Goal: Task Accomplishment & Management: Manage account settings

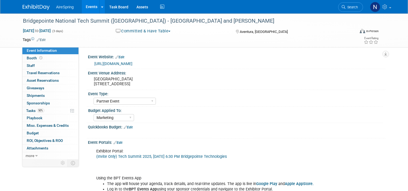
select select "Partner Event"
select select "Marketing"
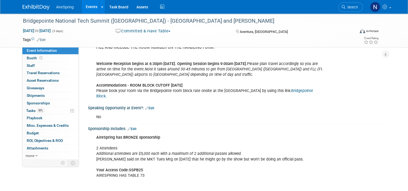
click at [93, 5] on link "Events" at bounding box center [92, 6] width 20 height 13
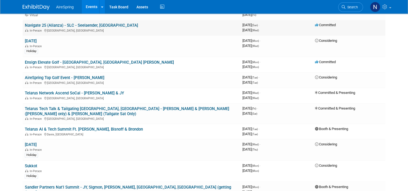
scroll to position [567, 0]
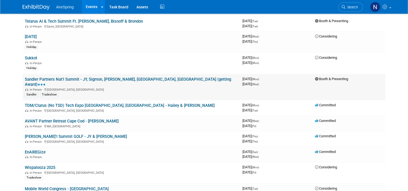
click at [95, 87] on div "In-Person Huntington Beach, CA" at bounding box center [132, 89] width 214 height 4
click at [97, 77] on link "Sandler Partners Nat'l Summit - JY, Sigmon, [PERSON_NAME], [GEOGRAPHIC_DATA], […" at bounding box center [128, 82] width 207 height 10
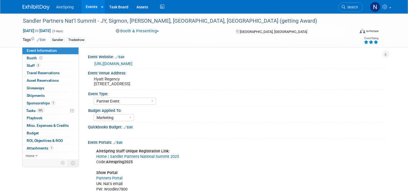
select select "Partner Event"
select select "Marketing"
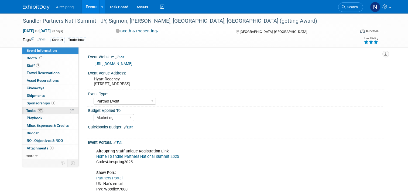
click at [47, 109] on link "35% Tasks 35%" at bounding box center [50, 110] width 56 height 7
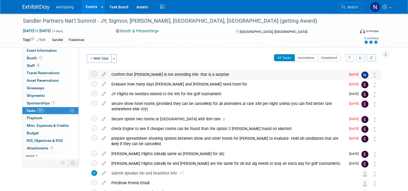
click at [130, 70] on div "Confirm that [PERSON_NAME] is not attending this- that is a surprise" at bounding box center [228, 74] width 238 height 9
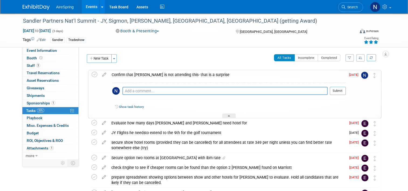
drag, startPoint x: 128, startPoint y: 95, endPoint x: 128, endPoint y: 92, distance: 3.6
click at [128, 95] on div "Pro tip: Press Ctrl-Enter to submit comment." at bounding box center [225, 97] width 205 height 4
click at [128, 91] on textarea at bounding box center [225, 91] width 205 height 8
paste textarea "This was decided a while ago. He is for SURE NOT attending because he has AVANT…"
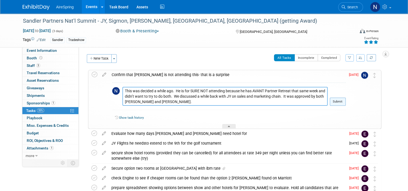
type textarea "This was decided a while ago. He is for SURE NOT attending because he has AVANT…"
click at [346, 103] on button "Submit" at bounding box center [338, 102] width 16 height 8
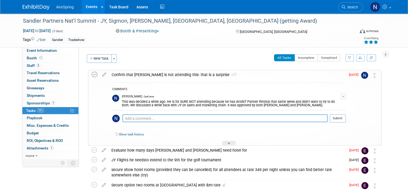
click at [93, 73] on icon at bounding box center [95, 75] width 6 height 6
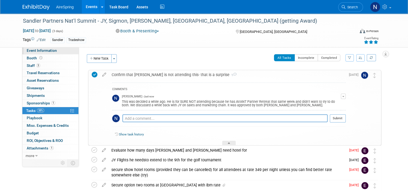
click at [54, 52] on link "Event Information" at bounding box center [50, 50] width 56 height 7
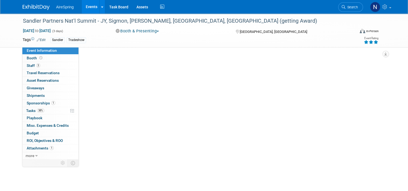
select select "Partner Event"
select select "Marketing"
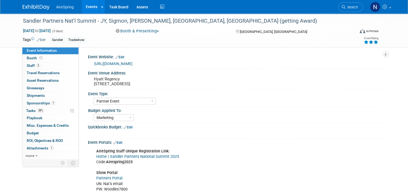
click at [90, 8] on link "Events" at bounding box center [92, 6] width 20 height 13
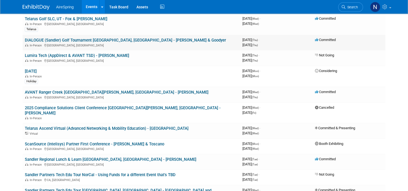
scroll to position [108, 0]
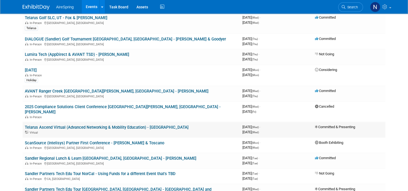
click at [98, 125] on link "Telarus Ascend Virtual (Advanced Networking & Mobility Education) - [GEOGRAPHIC…" at bounding box center [107, 127] width 164 height 5
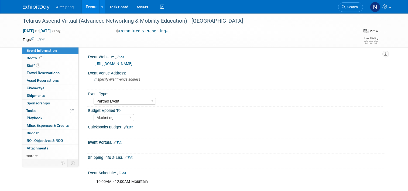
select select "Partner Event"
select select "Marketing"
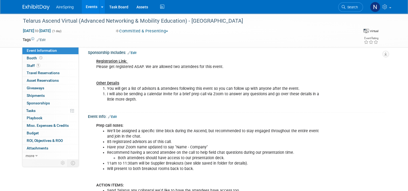
scroll to position [243, 0]
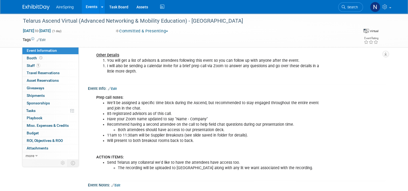
click at [93, 4] on link "Events" at bounding box center [92, 6] width 20 height 13
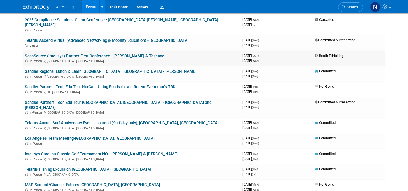
scroll to position [189, 0]
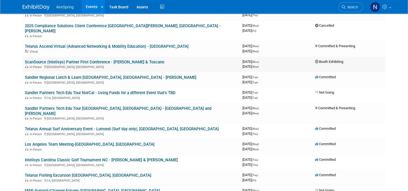
click at [116, 60] on link "ScanSource (Intelisys) Partner First Conference - Boalt & Toscano" at bounding box center [95, 62] width 140 height 5
click at [0, 0] on div at bounding box center [0, 0] width 0 height 0
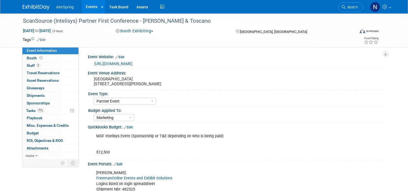
select select "Partner Event"
select select "Marketing"
